Goal: Task Accomplishment & Management: Manage account settings

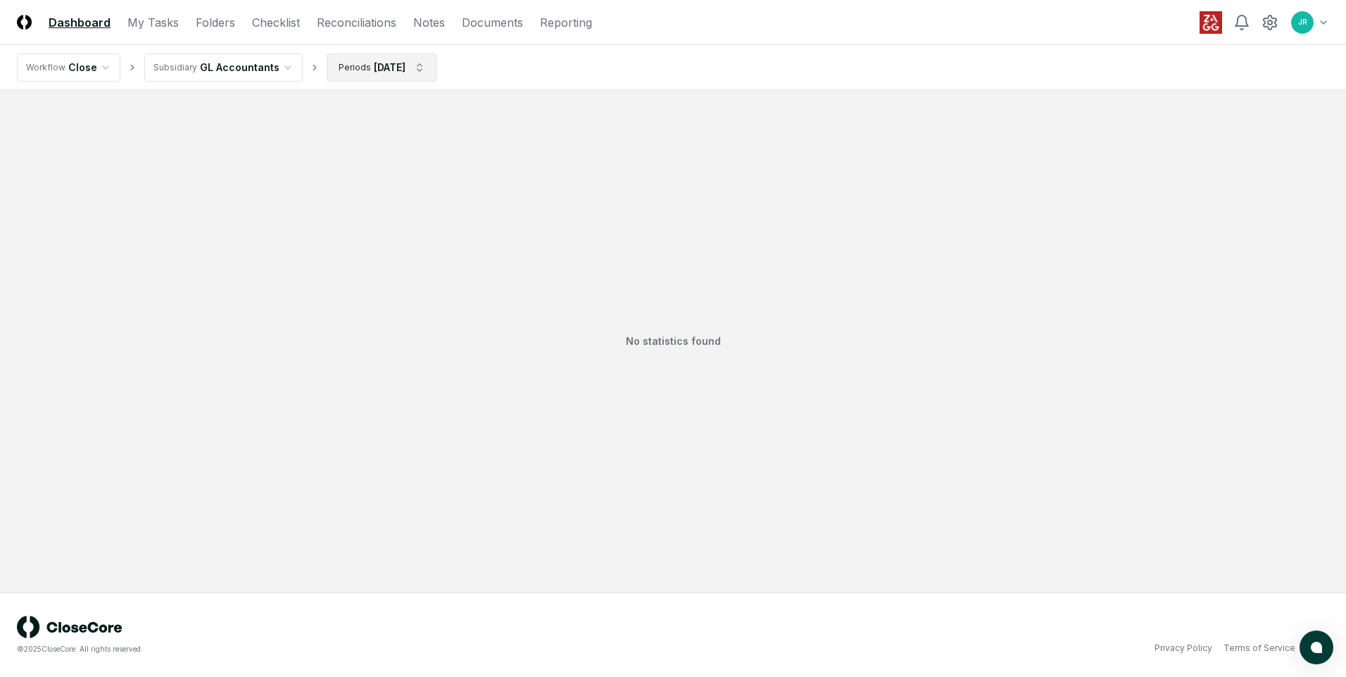
click at [397, 65] on html "CloseCore Dashboard My Tasks Folders Checklist Reconciliations Notes Documents …" at bounding box center [673, 338] width 1346 height 677
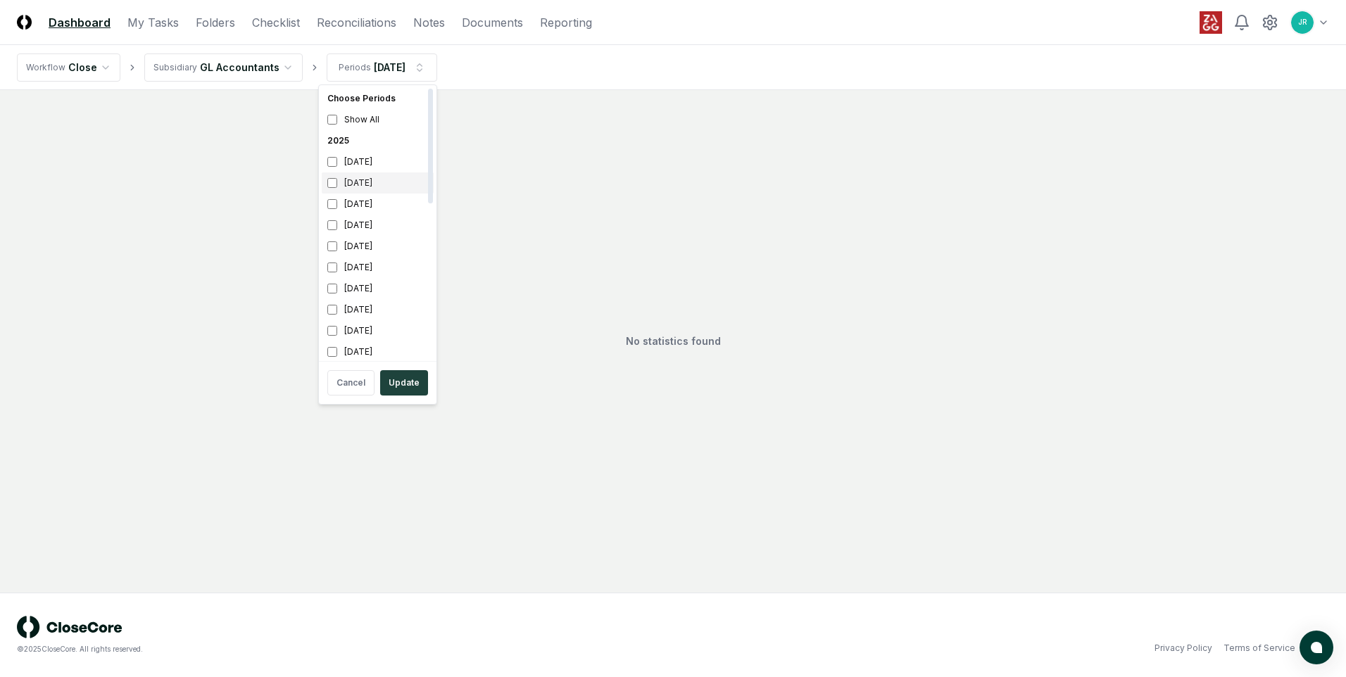
click at [370, 188] on div "[DATE]" at bounding box center [378, 183] width 112 height 21
click at [368, 200] on div "[DATE]" at bounding box center [378, 204] width 112 height 21
click at [408, 381] on button "Update" at bounding box center [404, 382] width 48 height 25
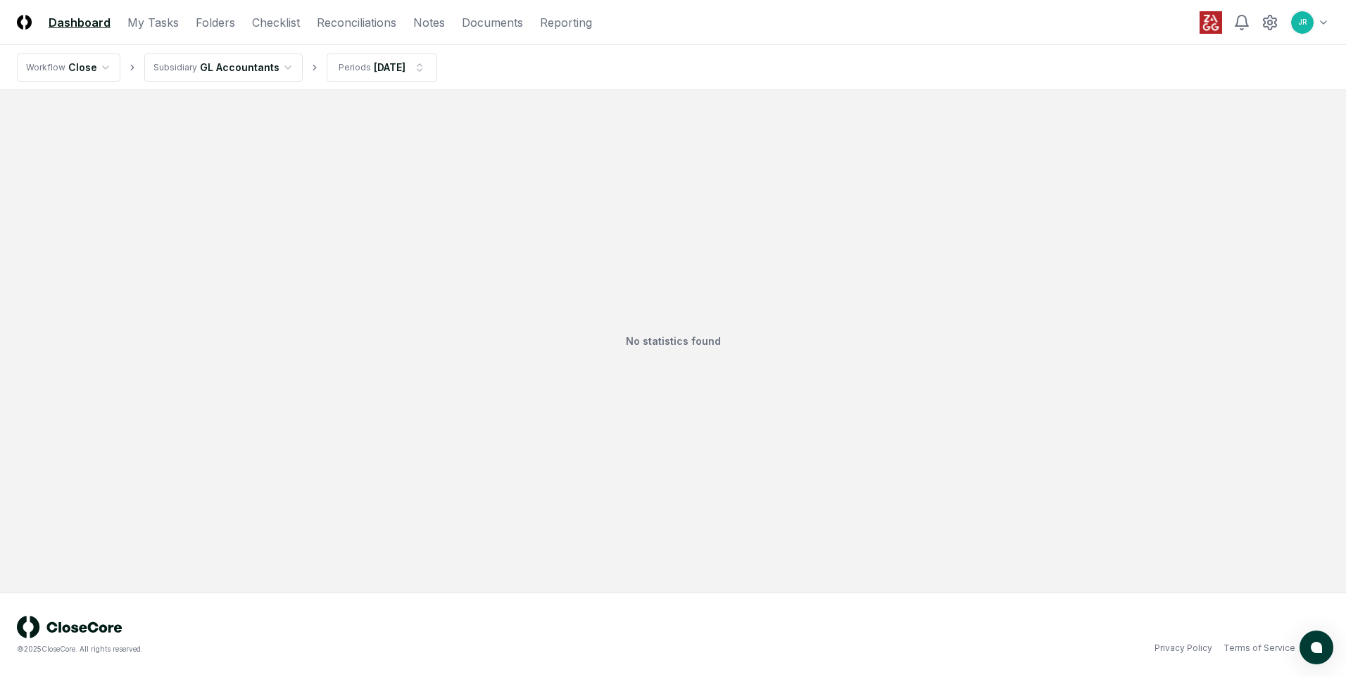
click at [287, 68] on html "CloseCore Dashboard My Tasks Folders Checklist Reconciliations Notes Documents …" at bounding box center [673, 338] width 1346 height 677
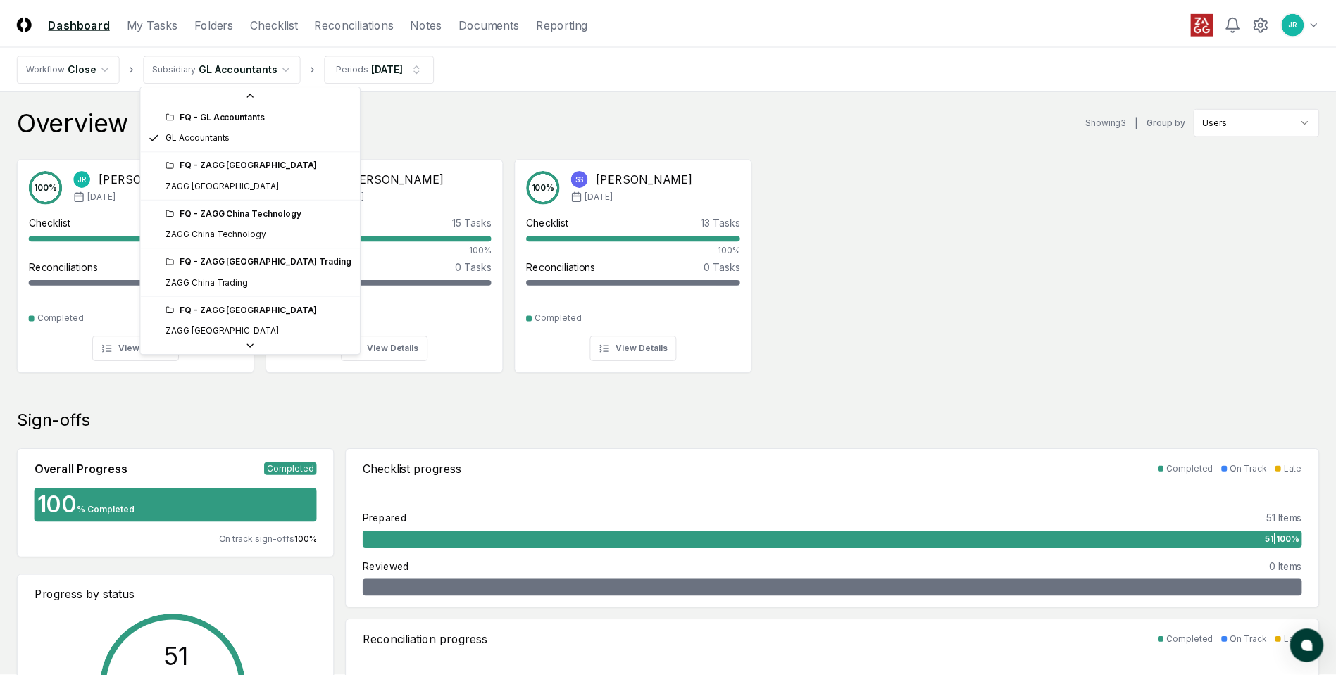
scroll to position [211, 0]
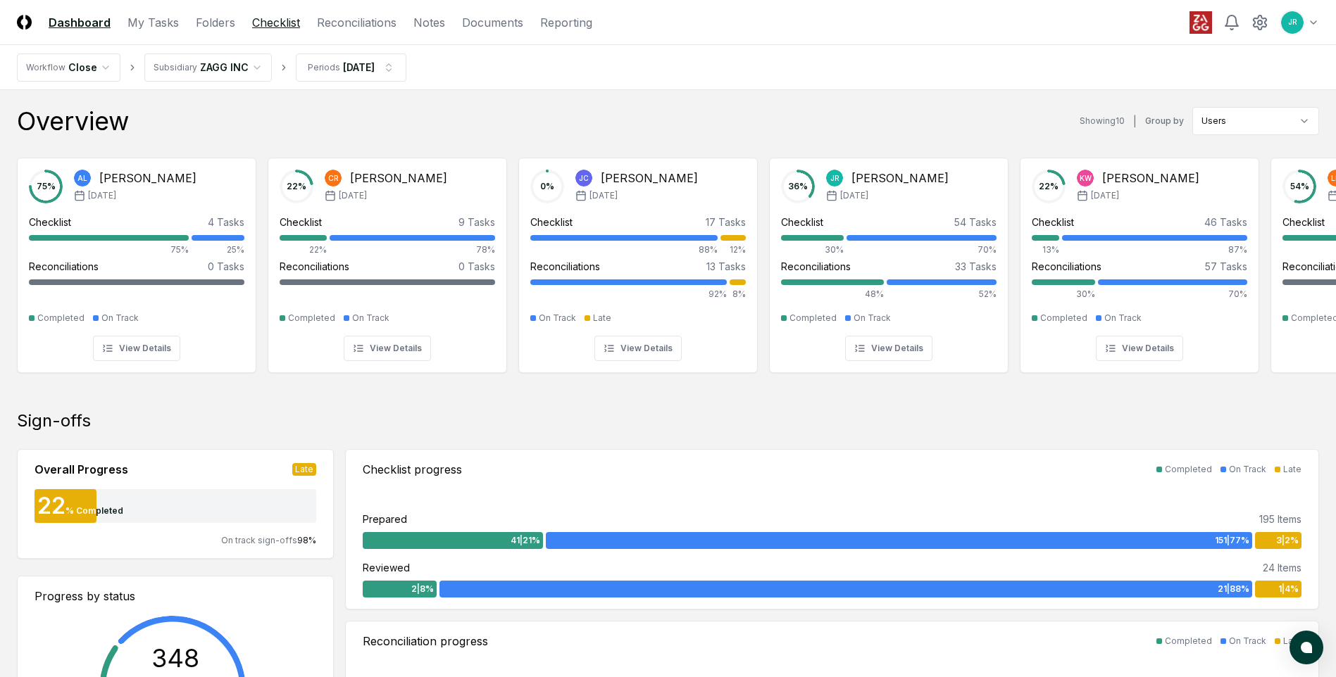
click at [270, 29] on link "Checklist" at bounding box center [276, 22] width 48 height 17
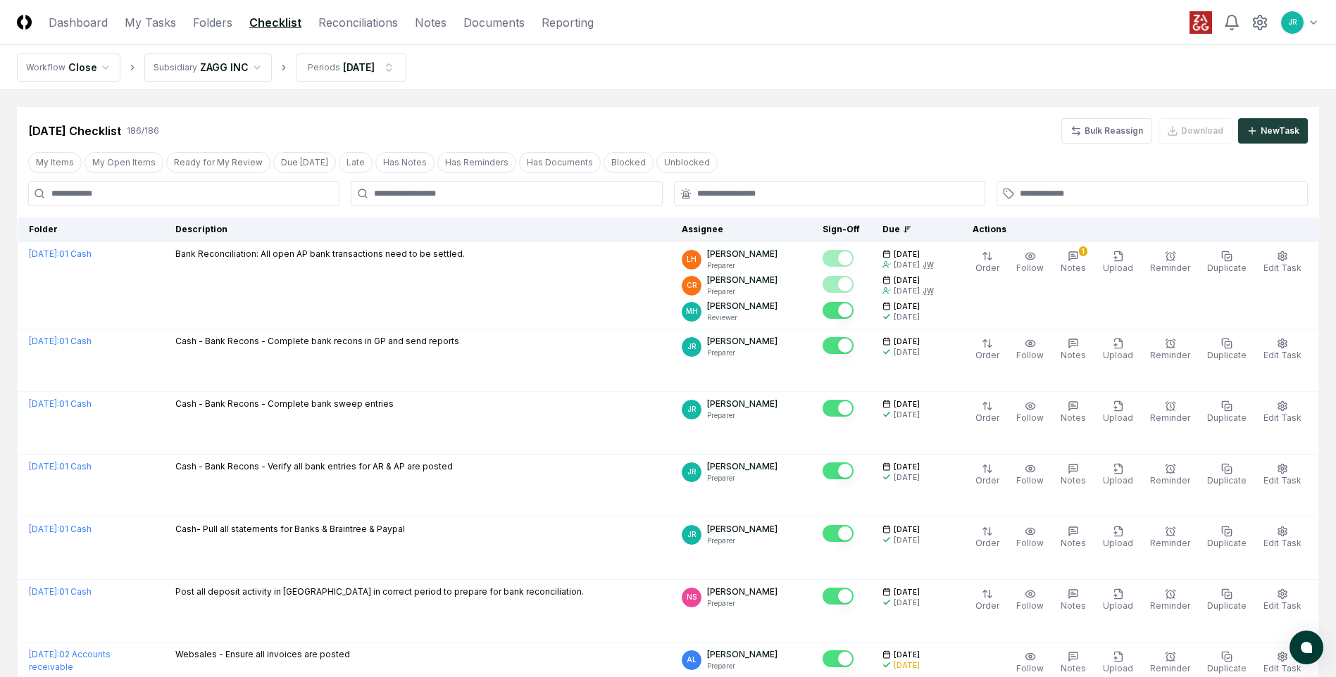
click at [276, 21] on link "Checklist" at bounding box center [275, 22] width 52 height 17
click at [125, 161] on button "My Open Items" at bounding box center [124, 162] width 79 height 21
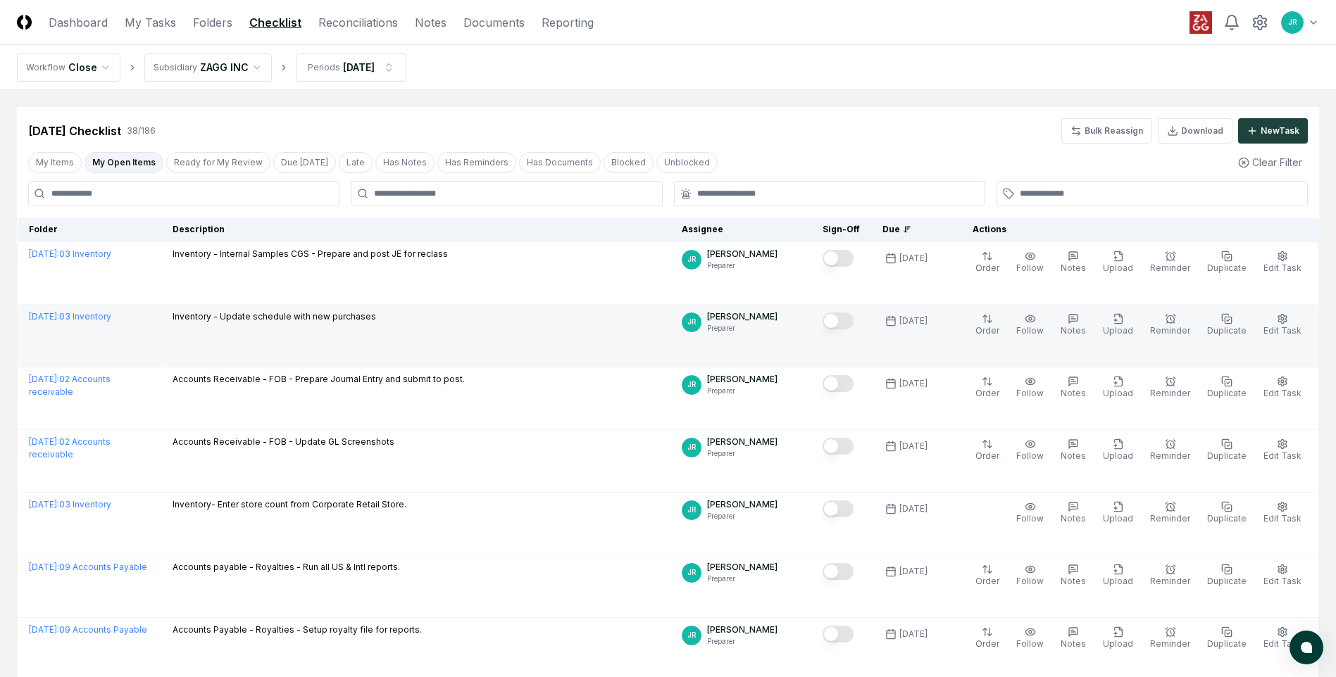
drag, startPoint x: 842, startPoint y: 320, endPoint x: 773, endPoint y: 337, distance: 71.1
click at [842, 321] on button "Mark complete" at bounding box center [837, 321] width 31 height 17
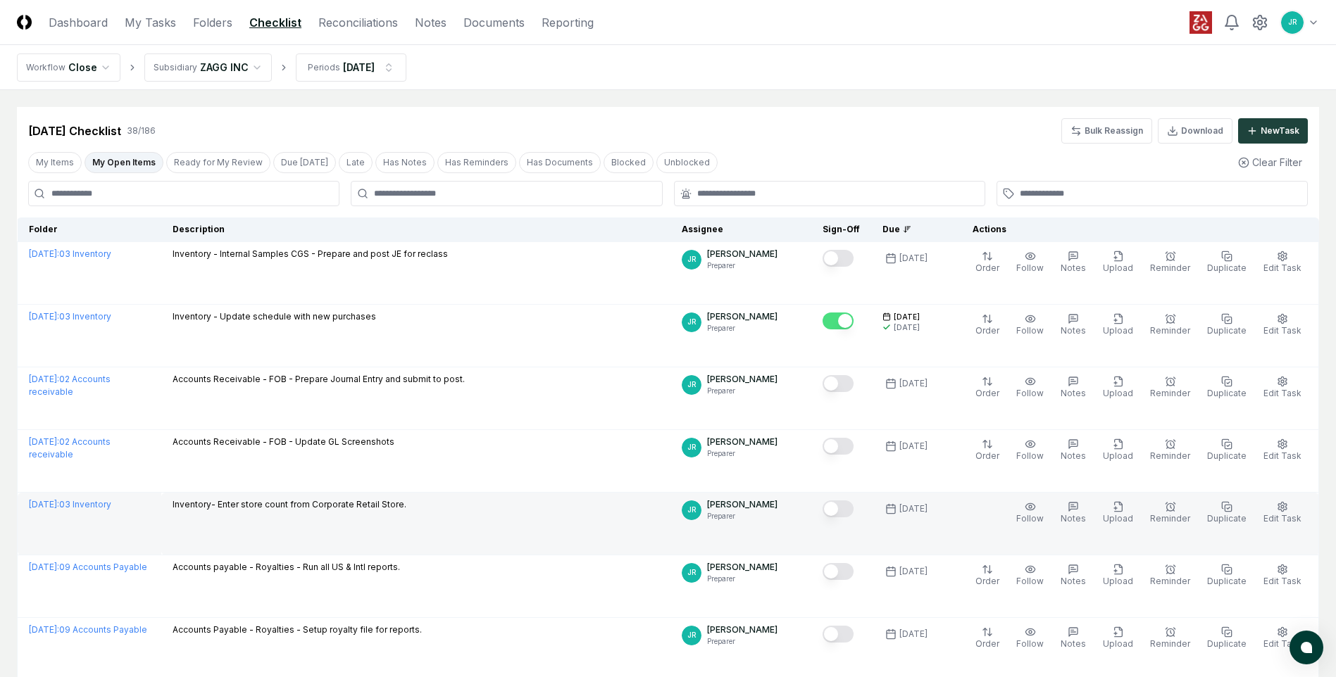
click at [844, 511] on button "Mark complete" at bounding box center [837, 509] width 31 height 17
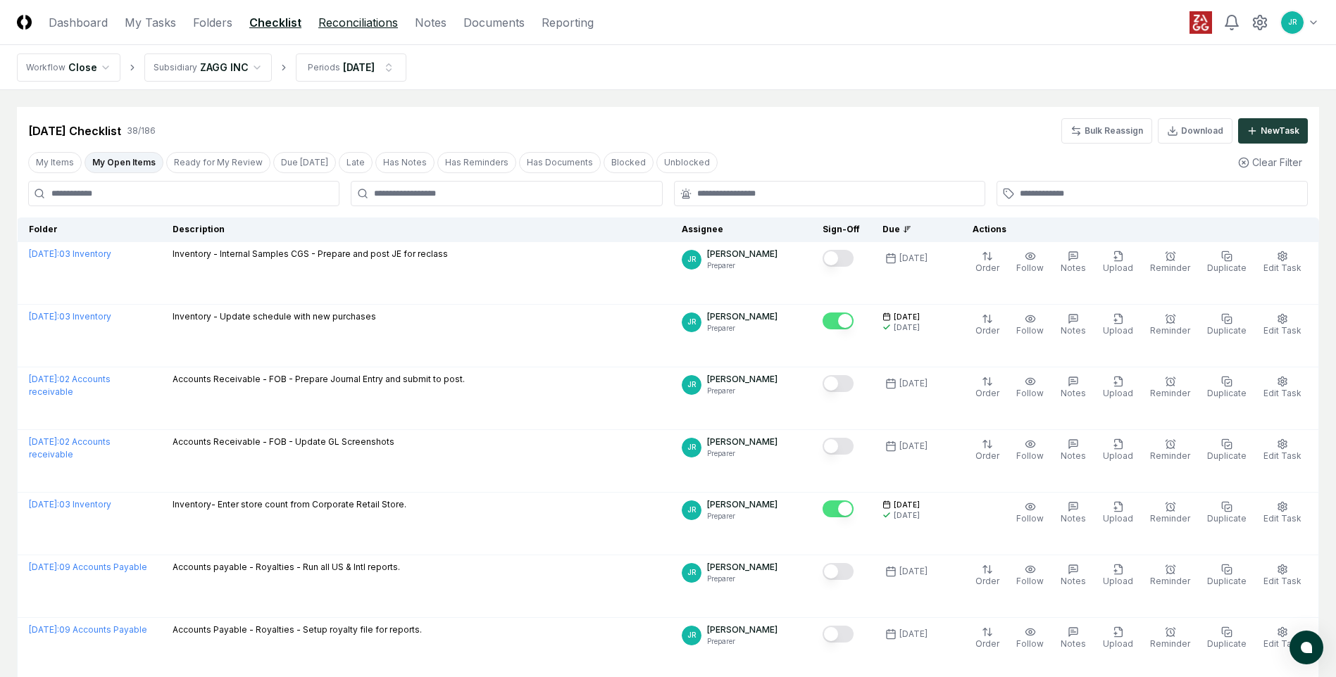
click at [332, 28] on link "Reconciliations" at bounding box center [358, 22] width 80 height 17
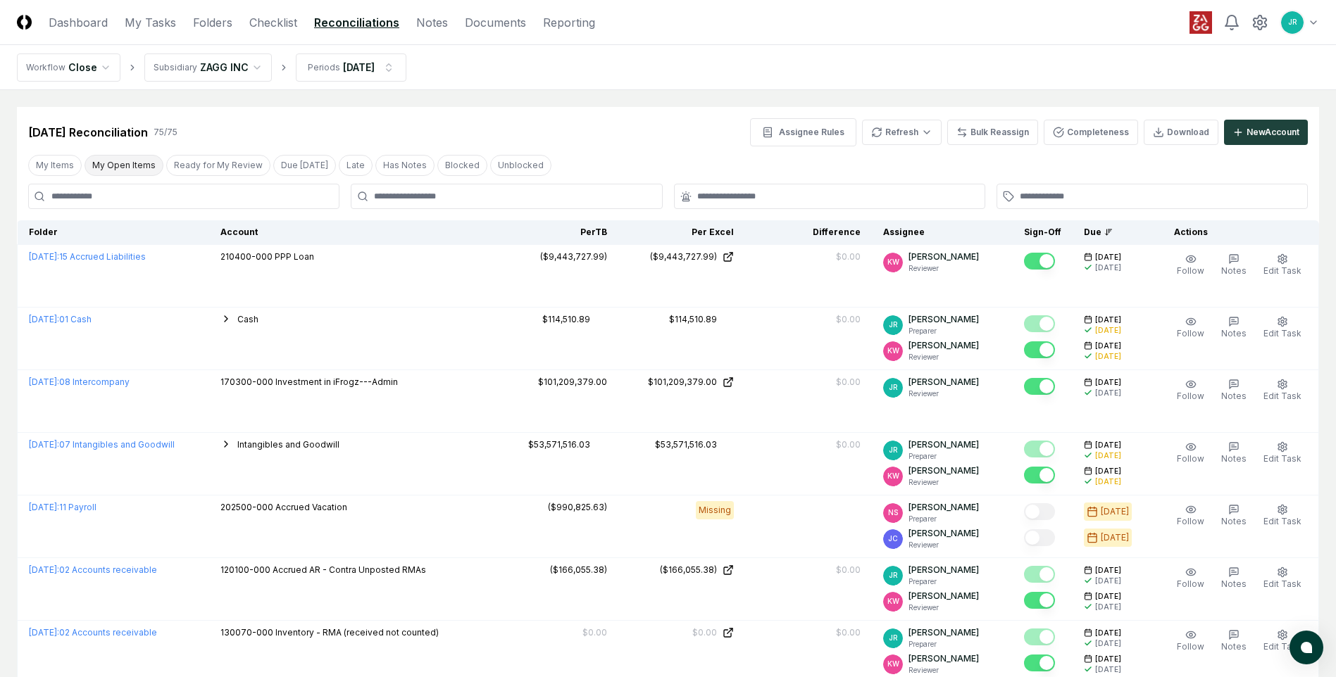
click at [115, 171] on button "My Open Items" at bounding box center [124, 165] width 79 height 21
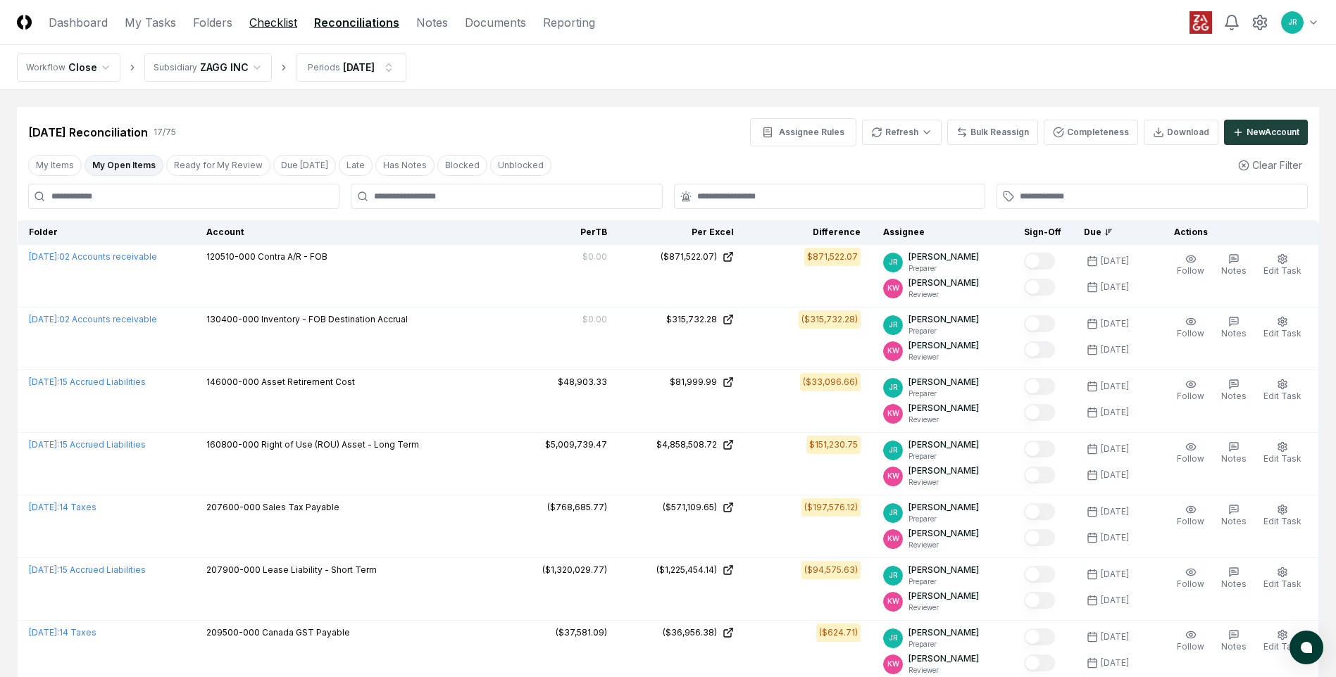
click at [270, 23] on link "Checklist" at bounding box center [273, 22] width 48 height 17
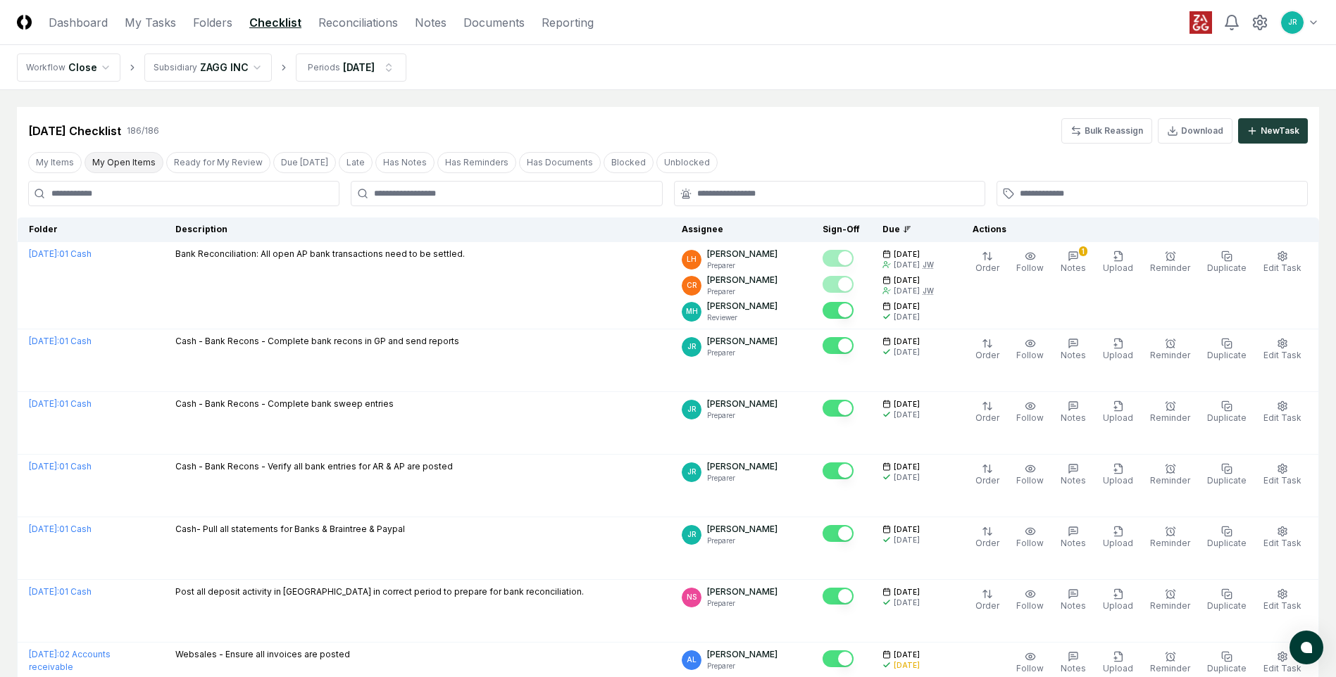
click at [117, 161] on button "My Open Items" at bounding box center [124, 162] width 79 height 21
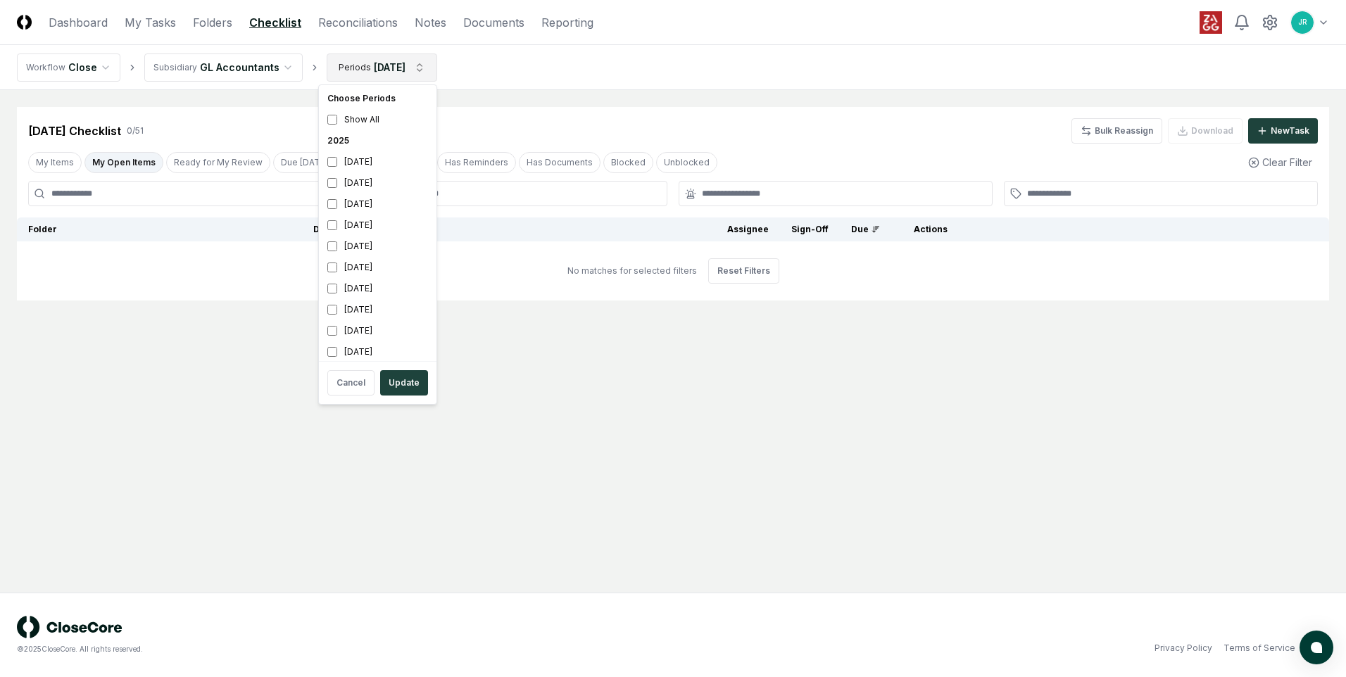
click at [378, 73] on html "CloseCore Dashboard My Tasks Folders Checklist Reconciliations Notes Documents …" at bounding box center [673, 338] width 1346 height 677
click at [351, 161] on div "[DATE]" at bounding box center [378, 161] width 112 height 21
click at [349, 182] on div "[DATE]" at bounding box center [378, 183] width 112 height 21
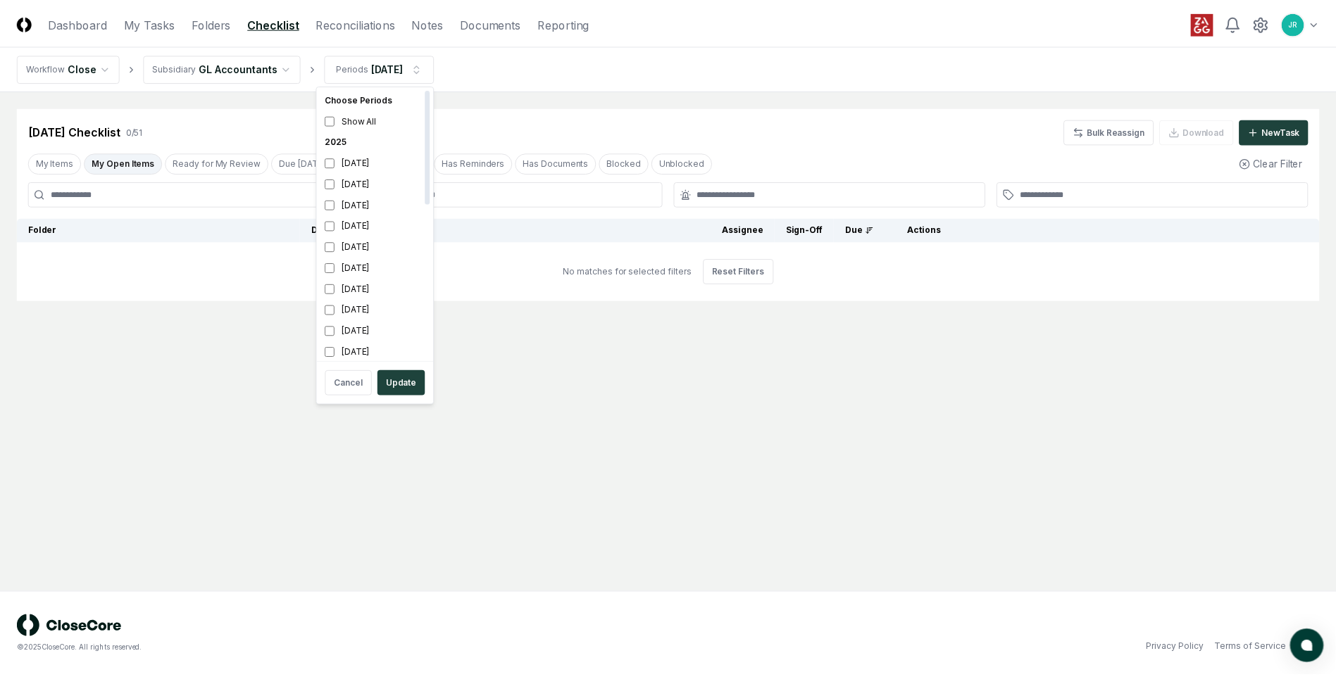
scroll to position [4, 0]
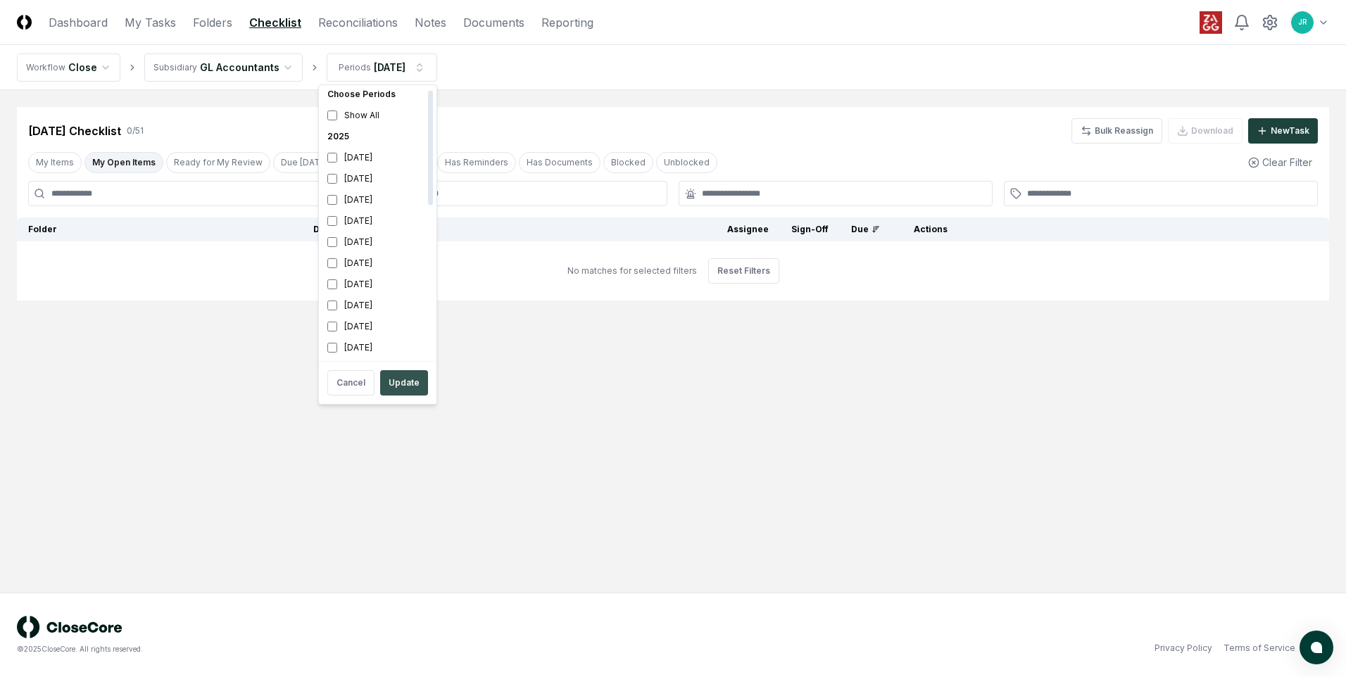
click at [401, 389] on button "Update" at bounding box center [404, 382] width 48 height 25
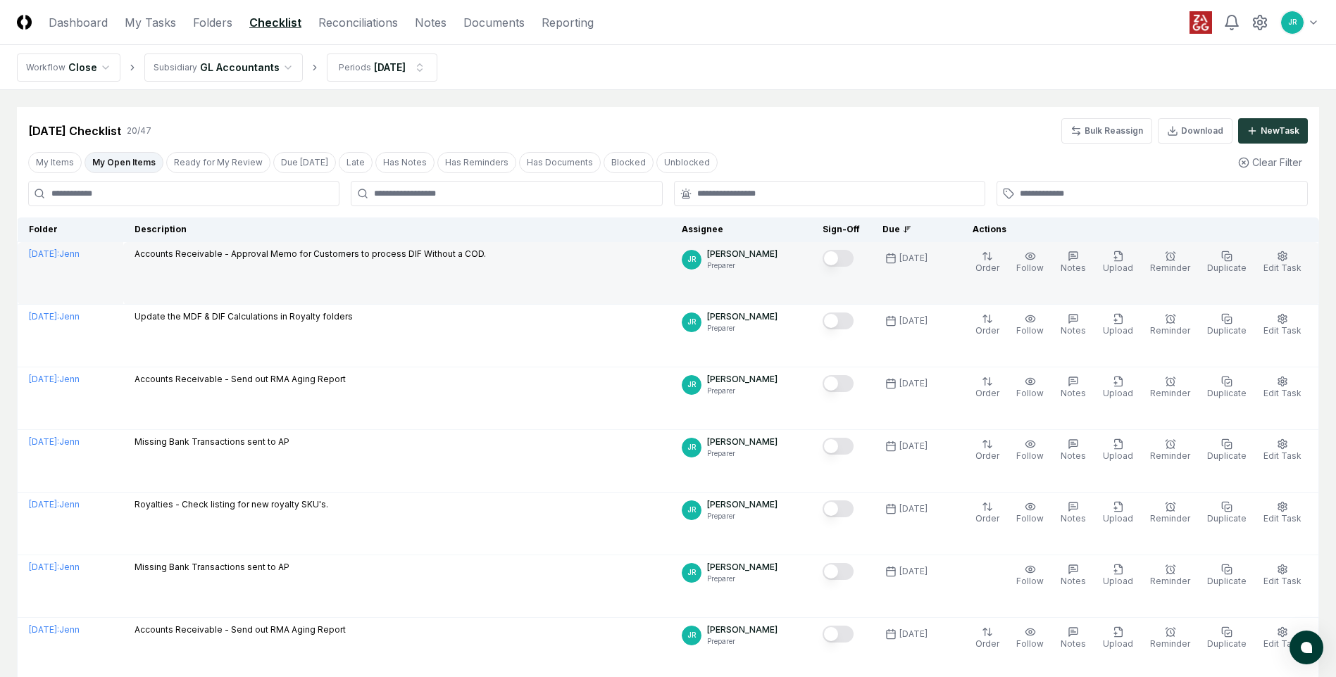
click at [848, 258] on button "Mark complete" at bounding box center [837, 258] width 31 height 17
